Goal: Information Seeking & Learning: Learn about a topic

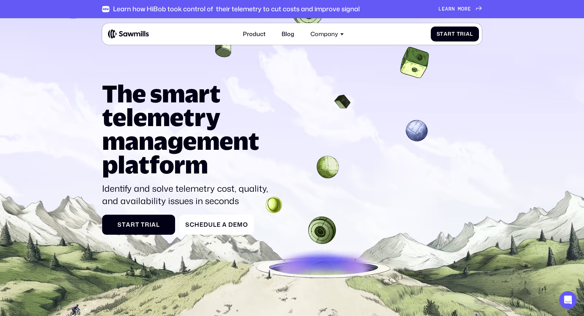
click at [285, 34] on link "Blog" at bounding box center [288, 34] width 22 height 16
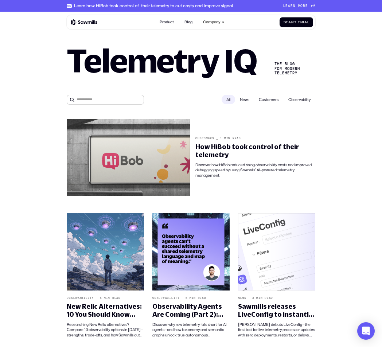
click at [245, 102] on span "News" at bounding box center [244, 99] width 19 height 9
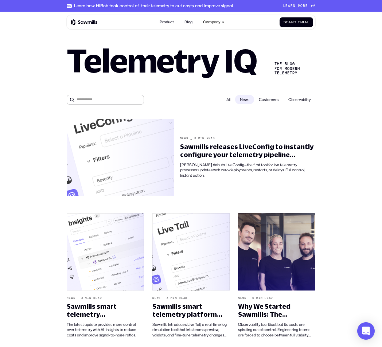
click at [270, 103] on span "Customers" at bounding box center [268, 99] width 29 height 9
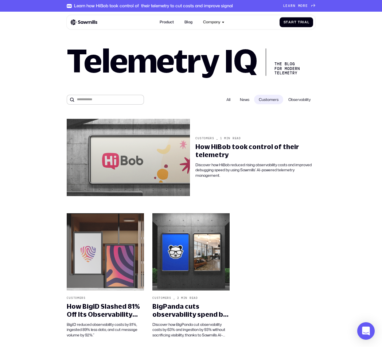
click at [302, 104] on span "Observability" at bounding box center [299, 99] width 32 height 9
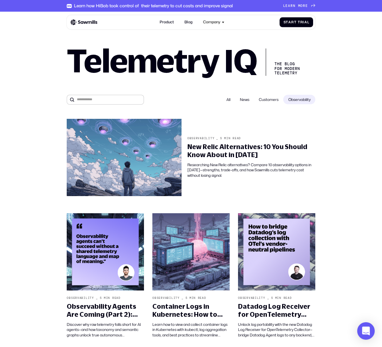
click at [222, 101] on div "All" at bounding box center [228, 99] width 13 height 9
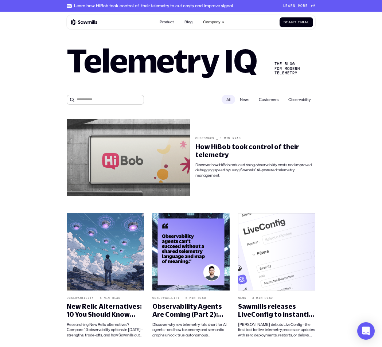
click at [251, 101] on span "News" at bounding box center [244, 99] width 19 height 9
click at [269, 103] on span "Customers" at bounding box center [268, 99] width 29 height 9
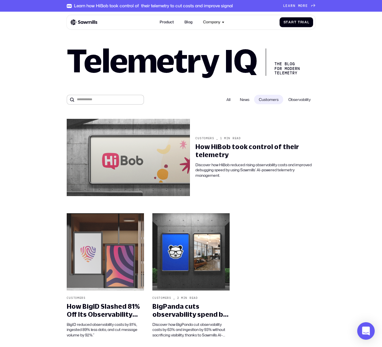
click at [309, 101] on span "Observability" at bounding box center [299, 99] width 32 height 9
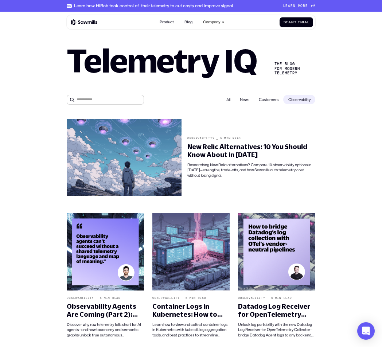
click at [274, 101] on span "Customers" at bounding box center [268, 99] width 29 height 9
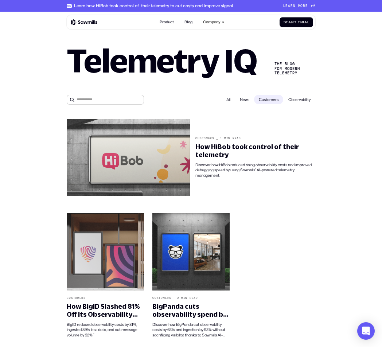
click at [239, 103] on span "News" at bounding box center [244, 99] width 19 height 9
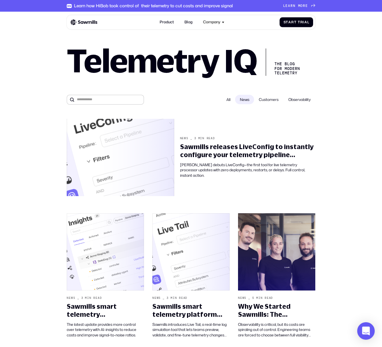
click at [228, 103] on div "All" at bounding box center [228, 99] width 13 height 9
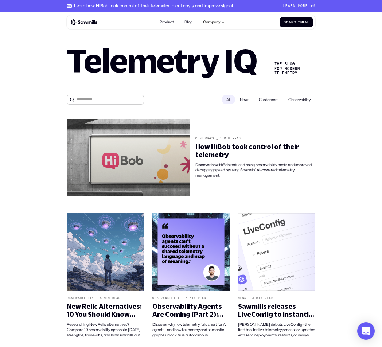
click at [297, 103] on span "Observability" at bounding box center [299, 99] width 32 height 9
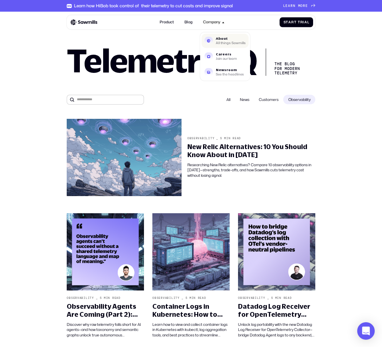
click at [220, 42] on div "All things Sawmills" at bounding box center [231, 43] width 30 height 3
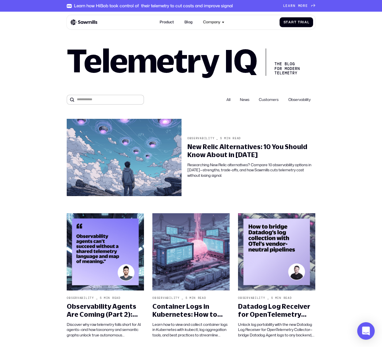
click at [92, 29] on div "Product Blog Company About All things Sawmills Careers Join our team Newsroom S…" at bounding box center [191, 22] width 248 height 14
click at [89, 20] on img at bounding box center [84, 22] width 27 height 7
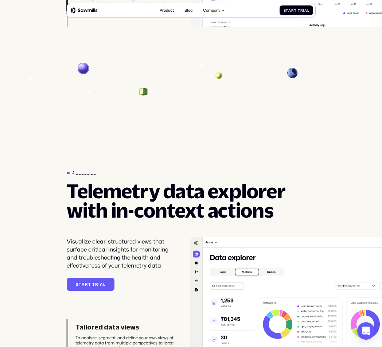
scroll to position [1191, 0]
